Goal: Task Accomplishment & Management: Complete application form

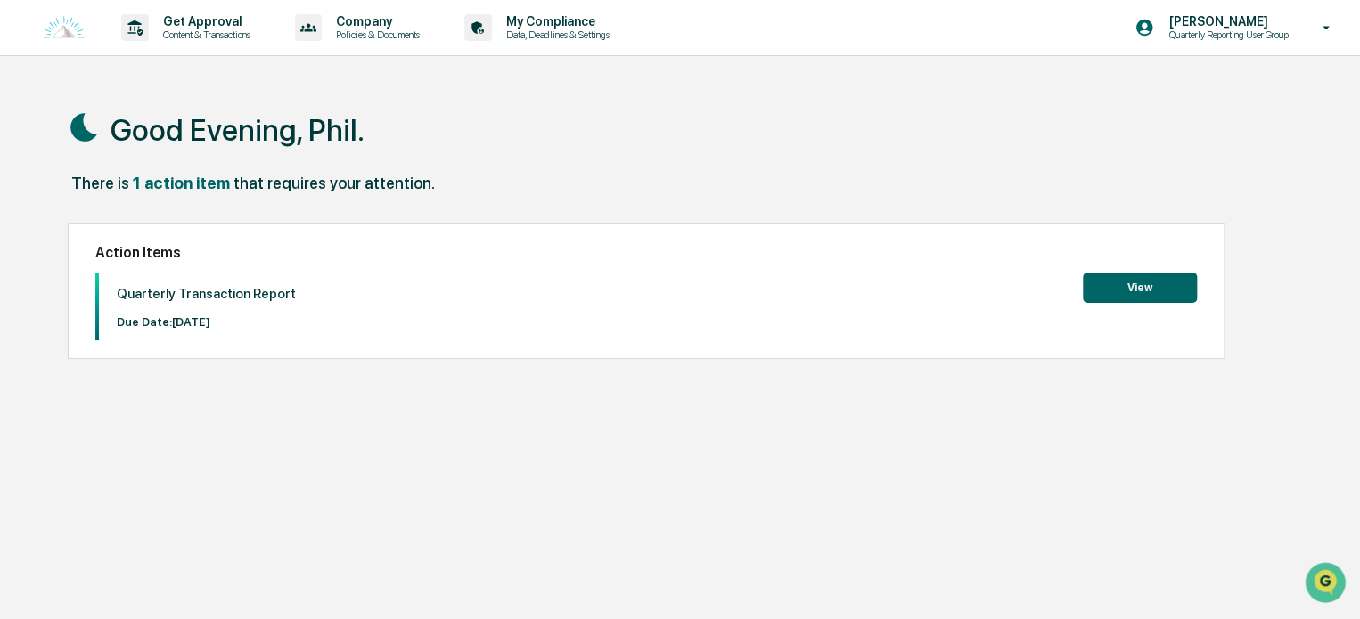
click at [1100, 292] on button "View" at bounding box center [1140, 288] width 114 height 30
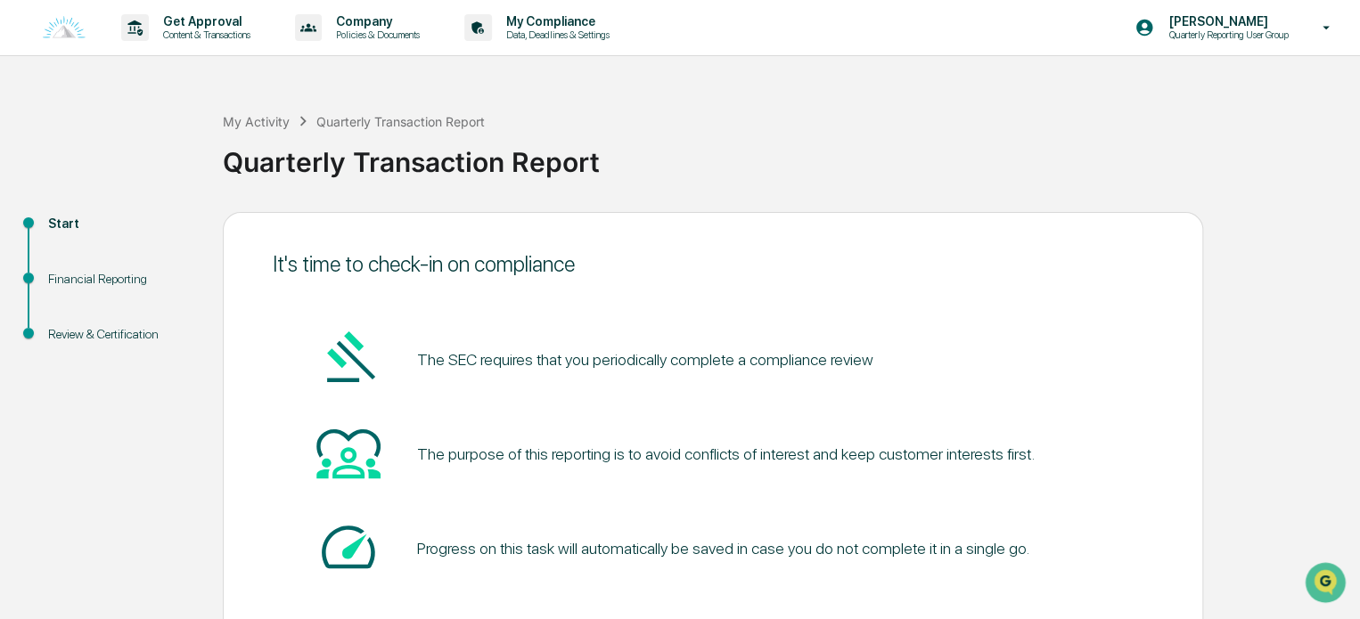
scroll to position [97, 0]
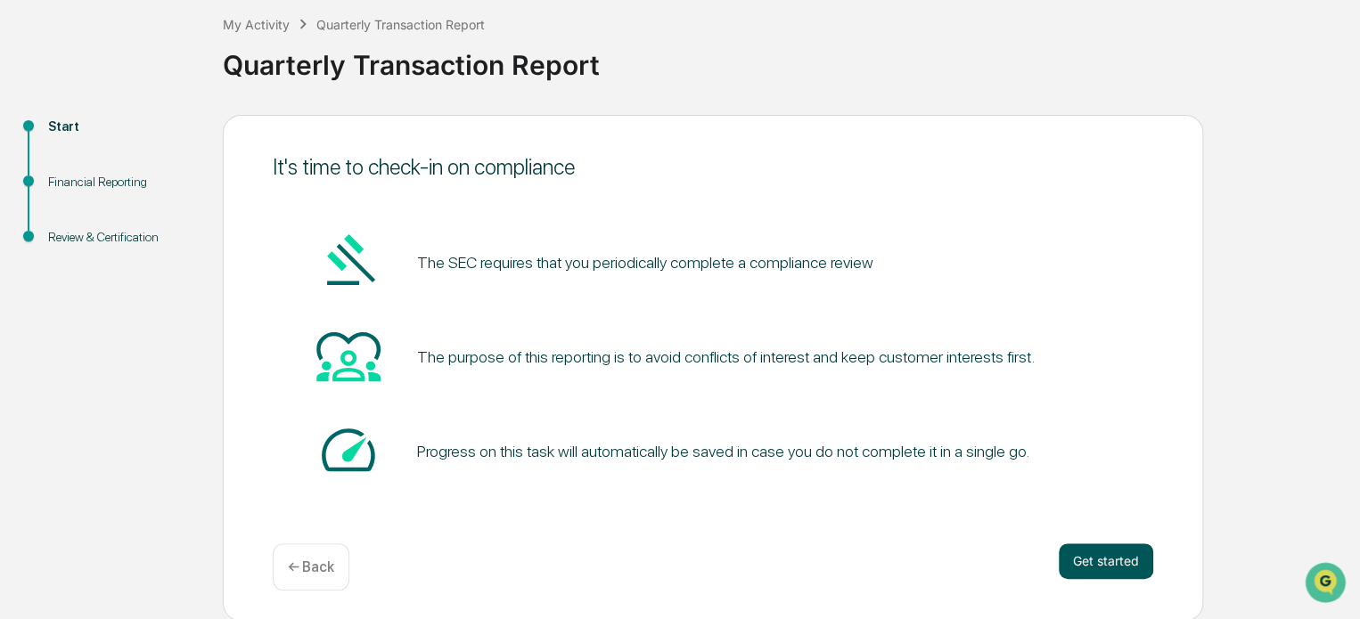
click at [1126, 558] on button "Get started" at bounding box center [1106, 562] width 94 height 36
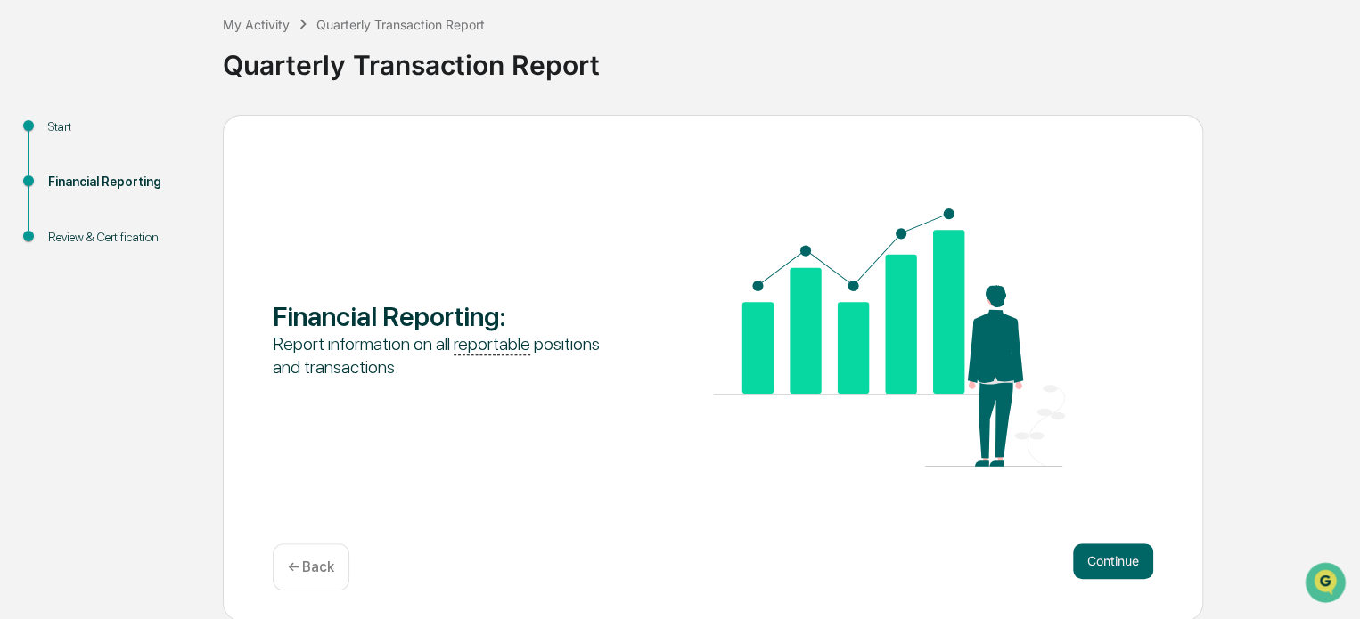
click at [1126, 558] on button "Continue" at bounding box center [1113, 562] width 80 height 36
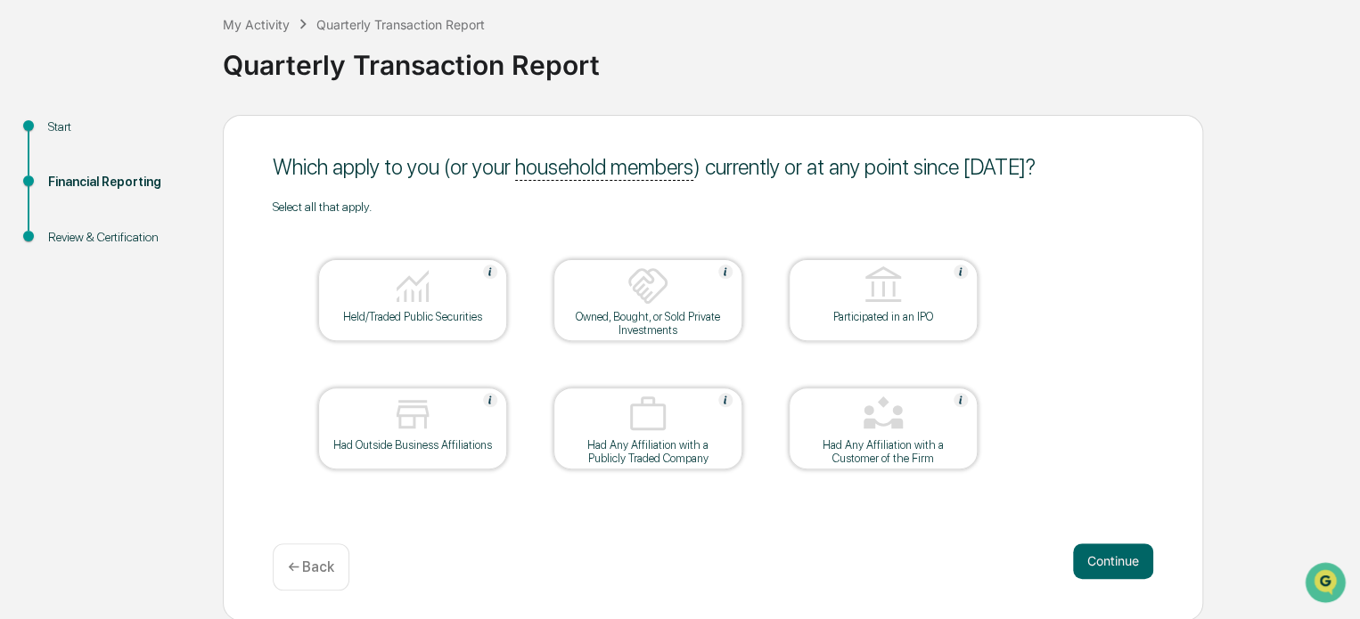
click at [1126, 558] on button "Continue" at bounding box center [1113, 562] width 80 height 36
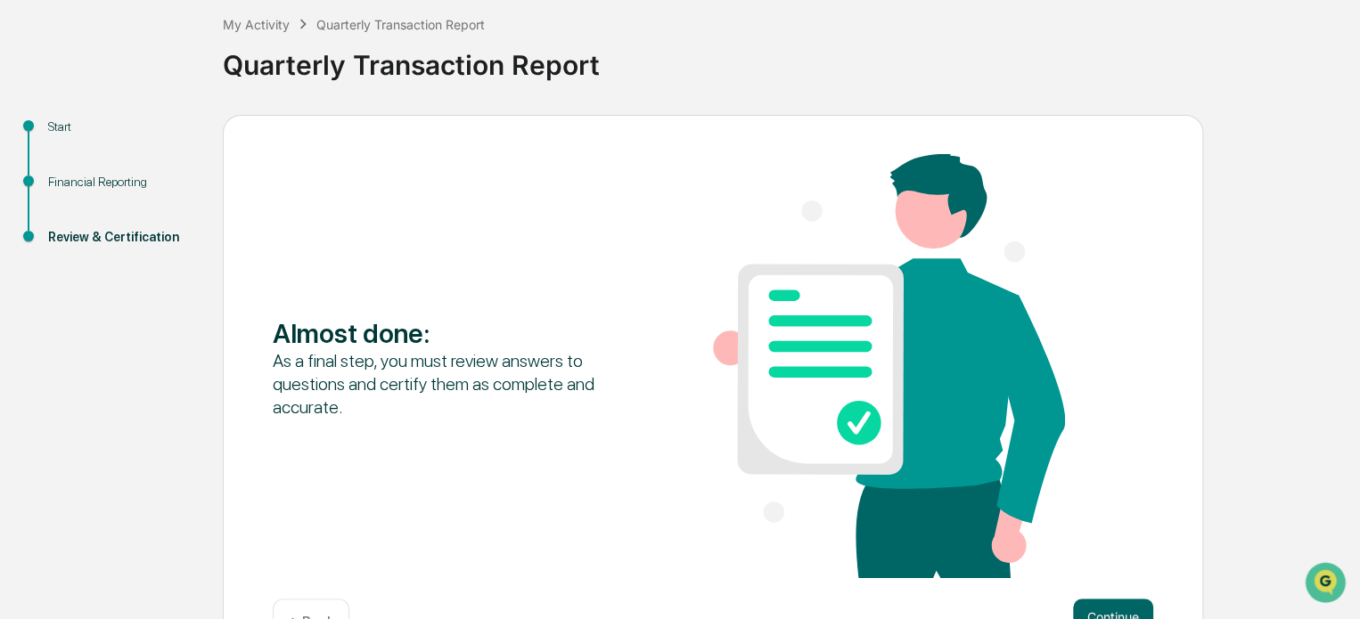
scroll to position [153, 0]
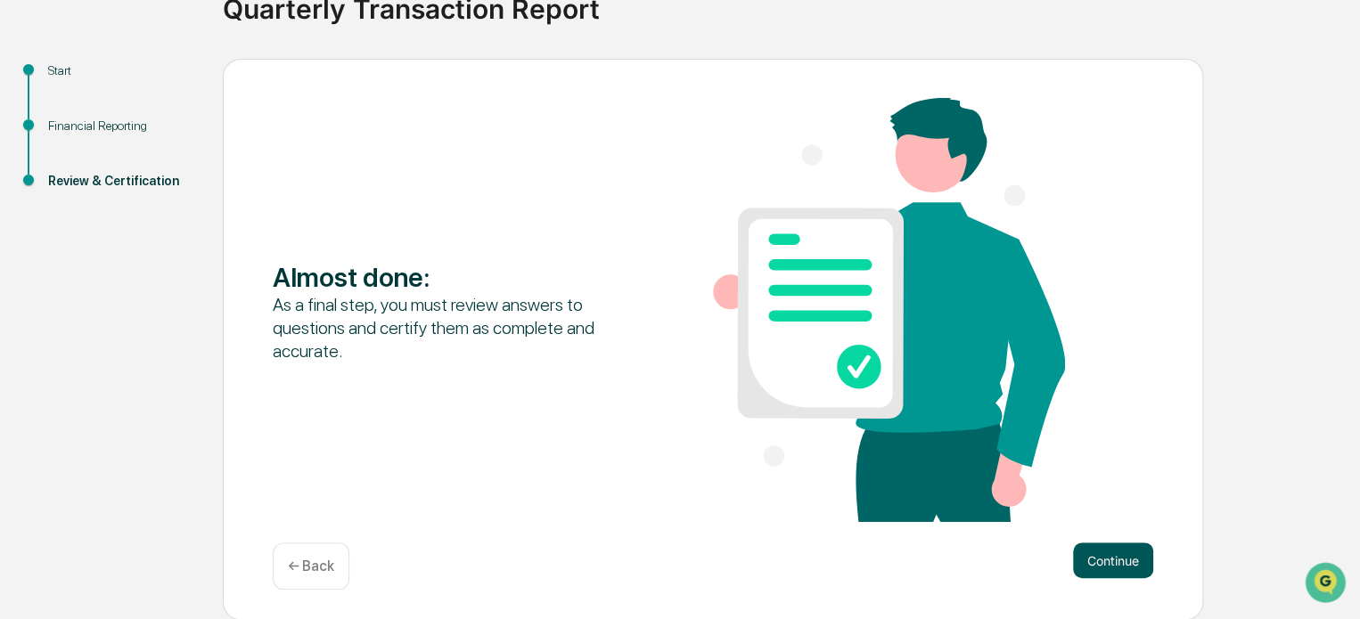
click at [1113, 568] on button "Continue" at bounding box center [1113, 561] width 80 height 36
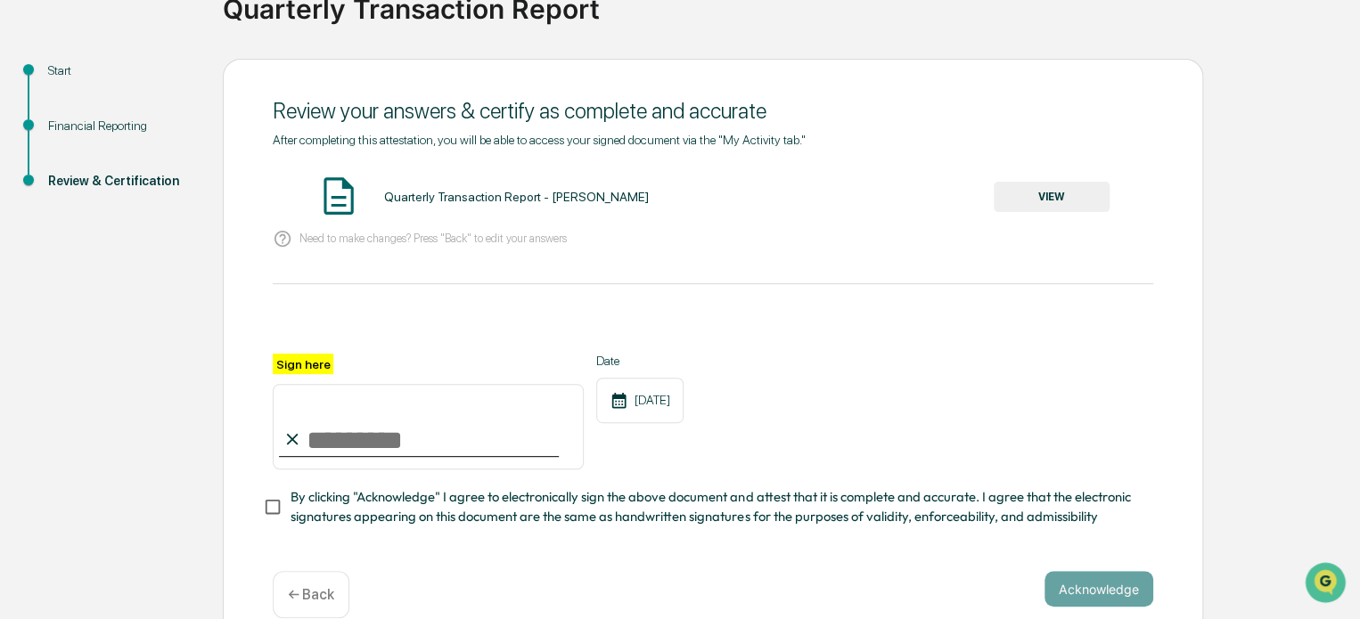
scroll to position [189, 0]
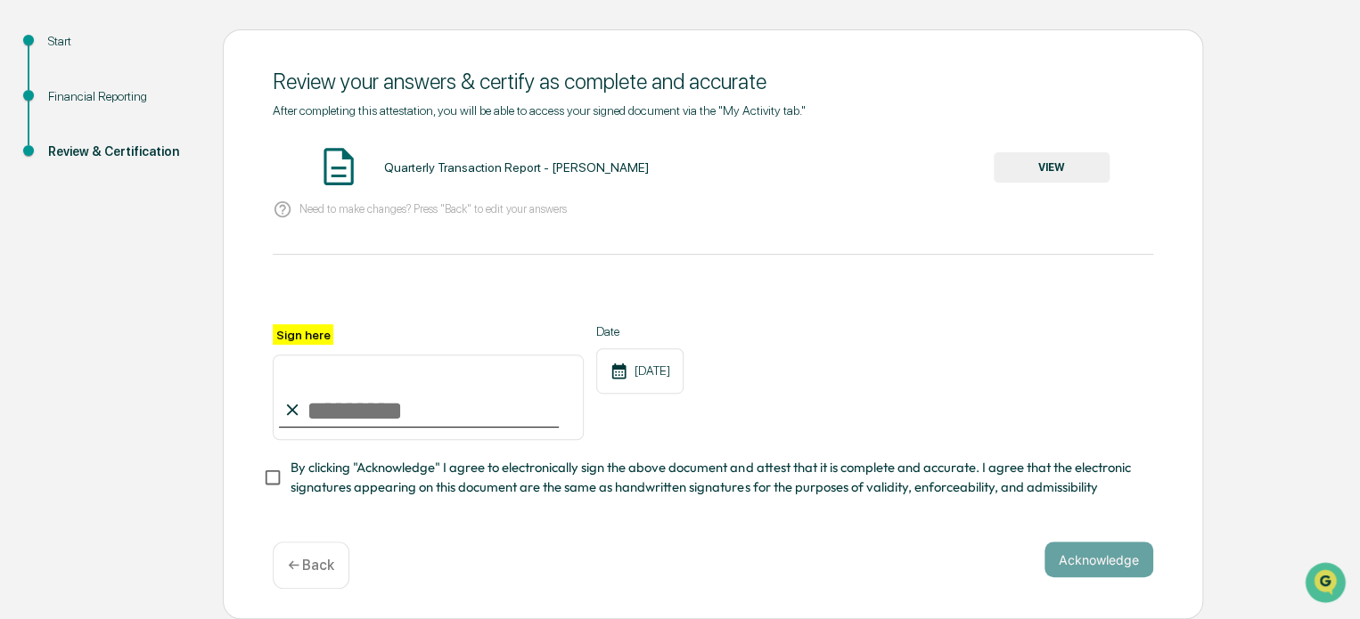
click at [347, 395] on input "Sign here" at bounding box center [428, 398] width 311 height 86
type input "**********"
click at [1082, 559] on button "Acknowledge" at bounding box center [1098, 560] width 109 height 36
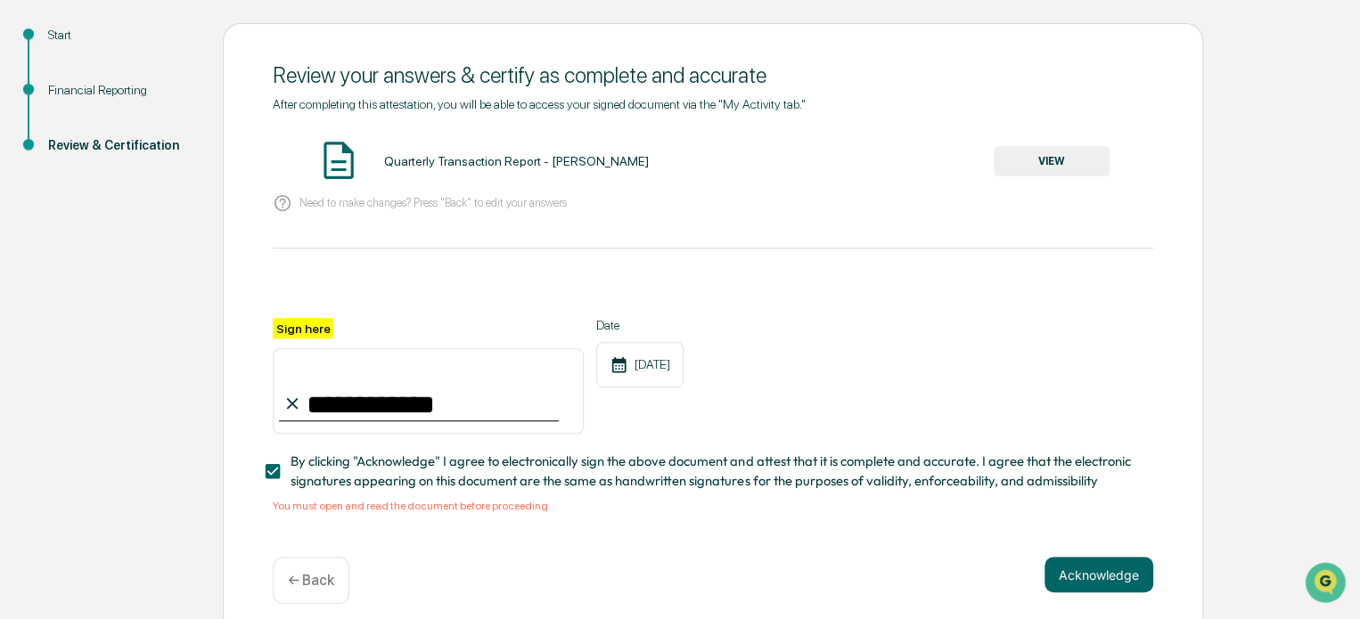
click at [1087, 164] on button "VIEW" at bounding box center [1051, 161] width 116 height 30
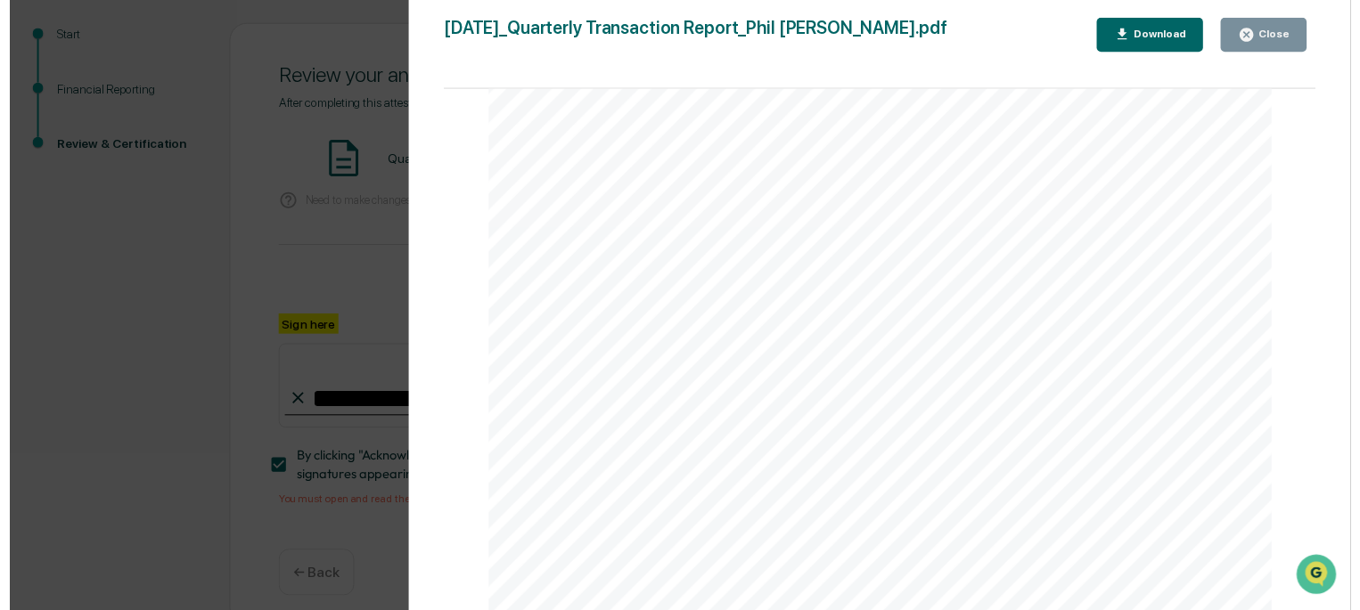
scroll to position [210, 0]
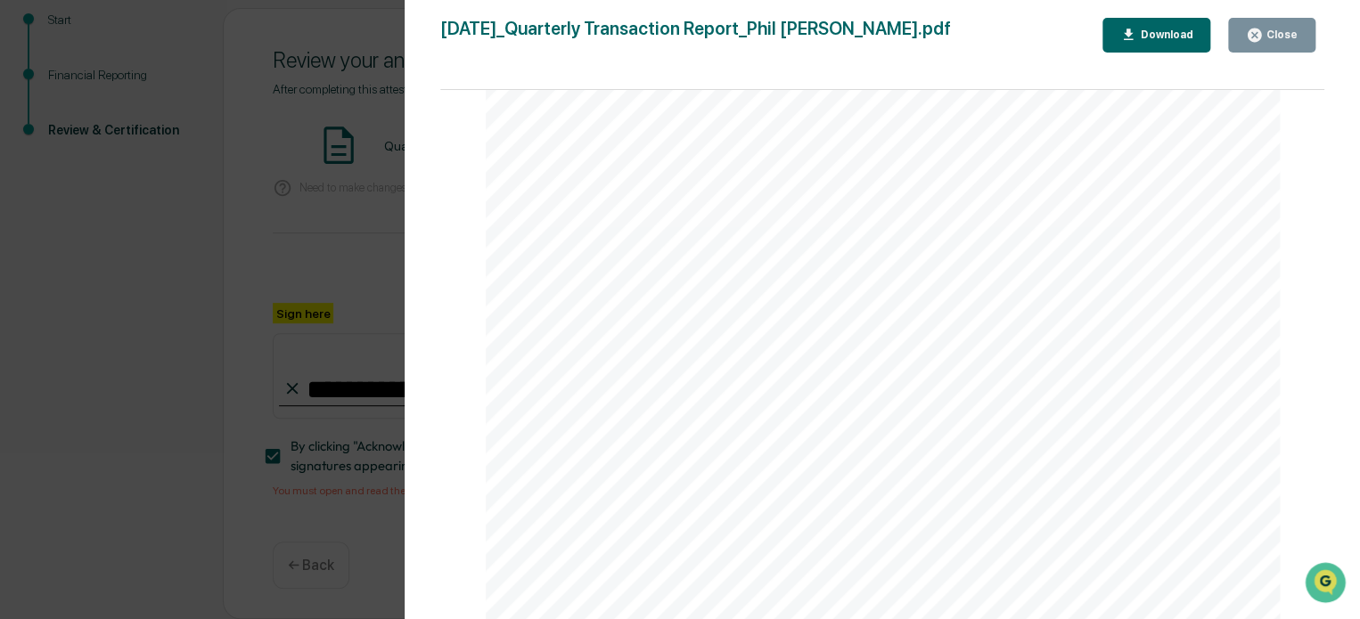
click at [1268, 44] on button "Close" at bounding box center [1271, 35] width 87 height 35
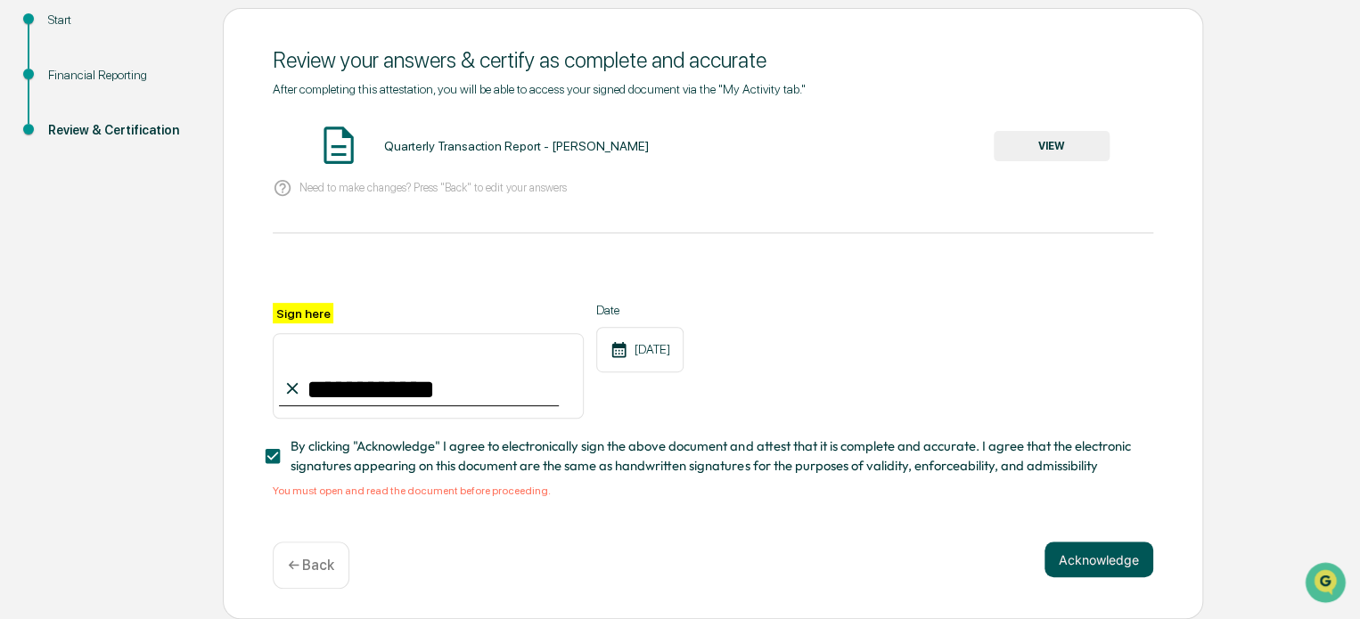
click at [1087, 560] on button "Acknowledge" at bounding box center [1098, 560] width 109 height 36
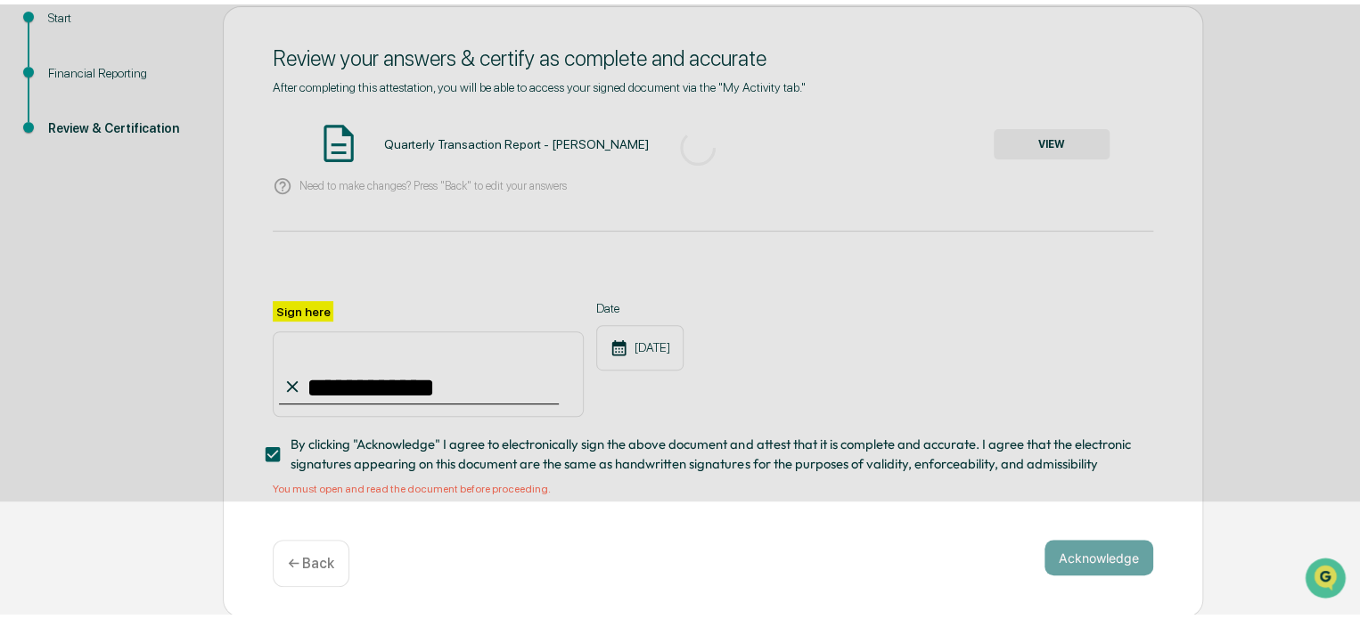
scroll to position [97, 0]
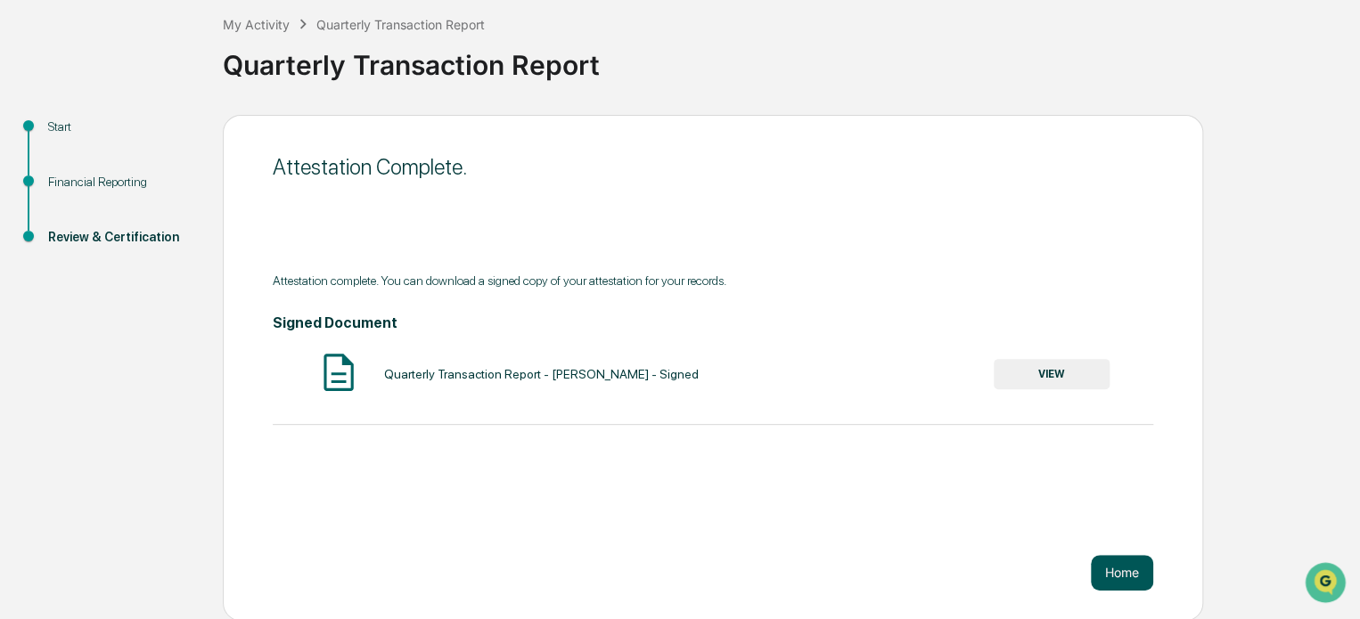
click at [1127, 573] on button "Home" at bounding box center [1122, 573] width 62 height 36
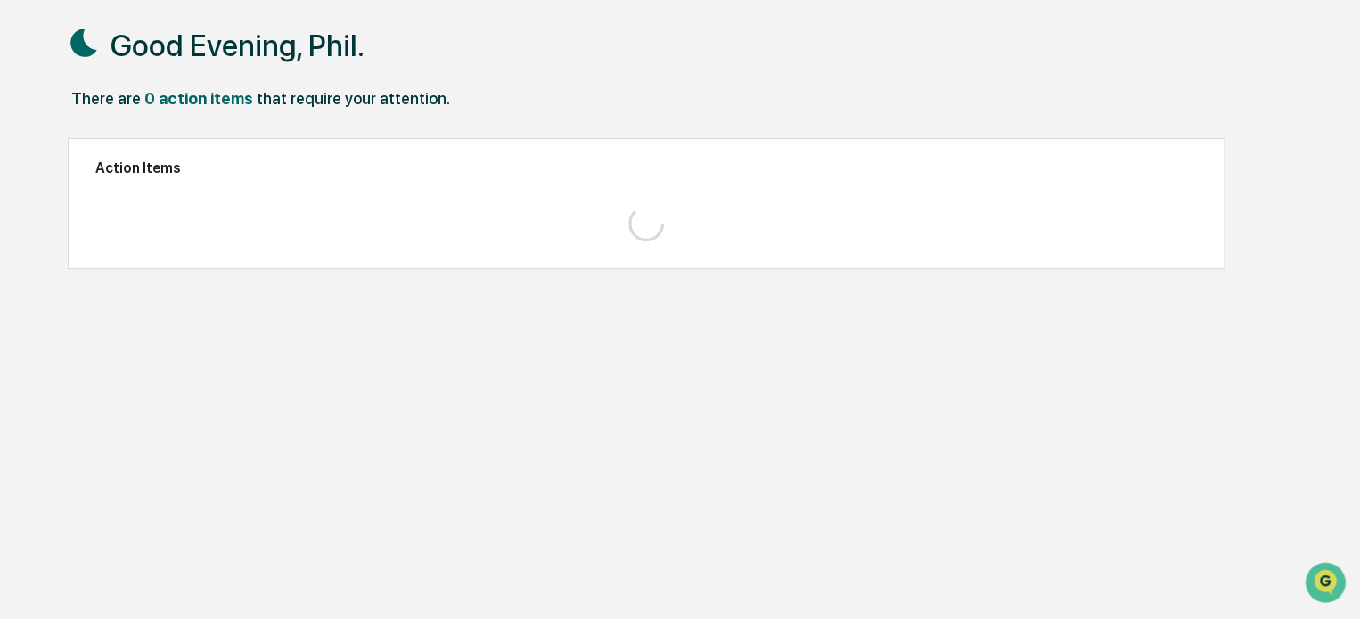
scroll to position [85, 0]
